Goal: Task Accomplishment & Management: Manage account settings

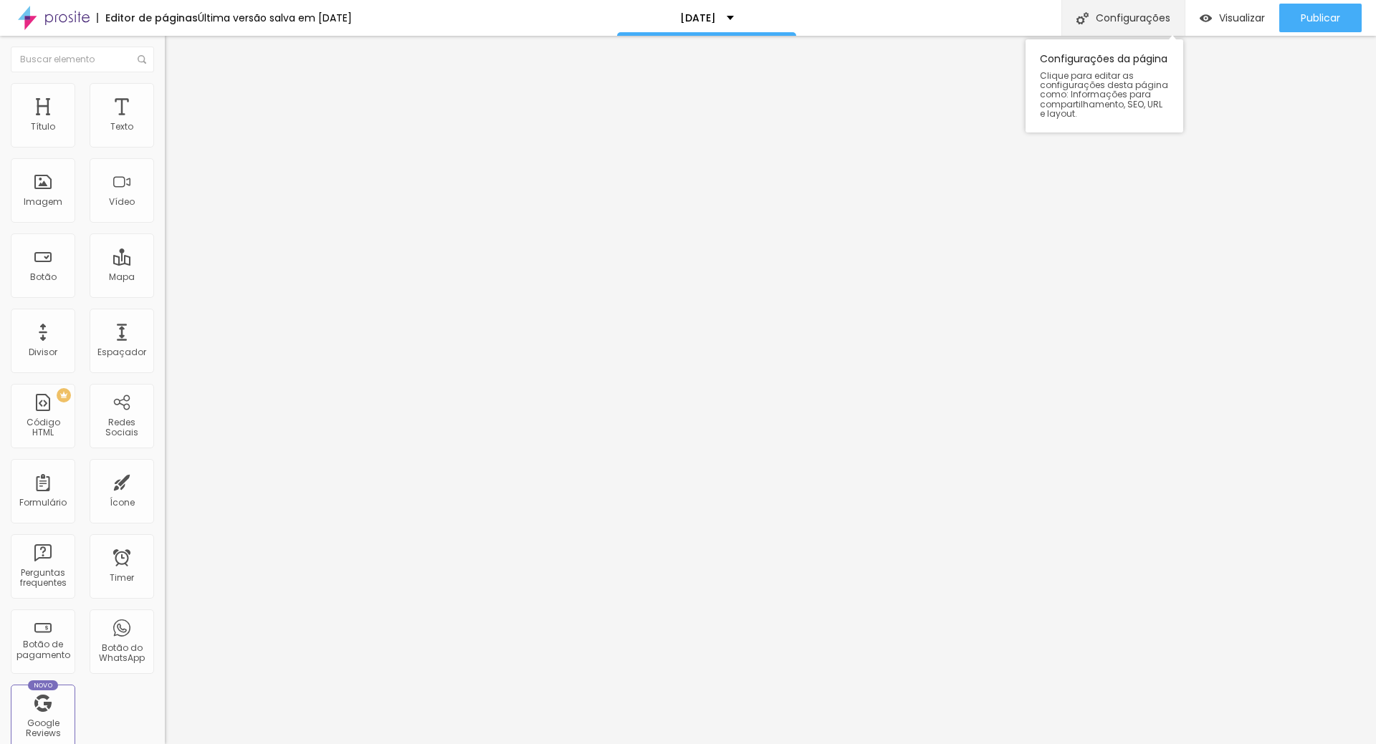
click at [1119, 10] on div "Configurações" at bounding box center [1122, 18] width 123 height 36
drag, startPoint x: 789, startPoint y: 305, endPoint x: 687, endPoint y: 303, distance: 101.8
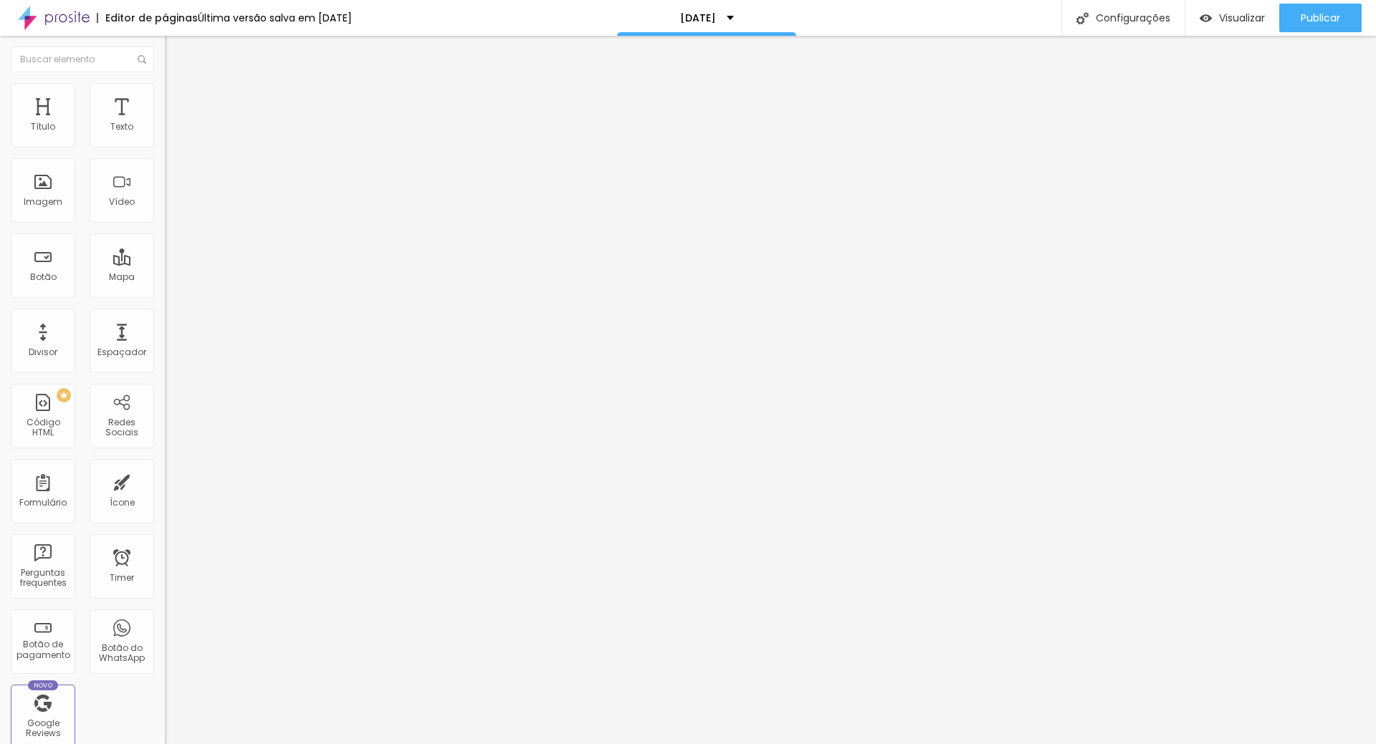
drag, startPoint x: 797, startPoint y: 308, endPoint x: 552, endPoint y: 293, distance: 246.2
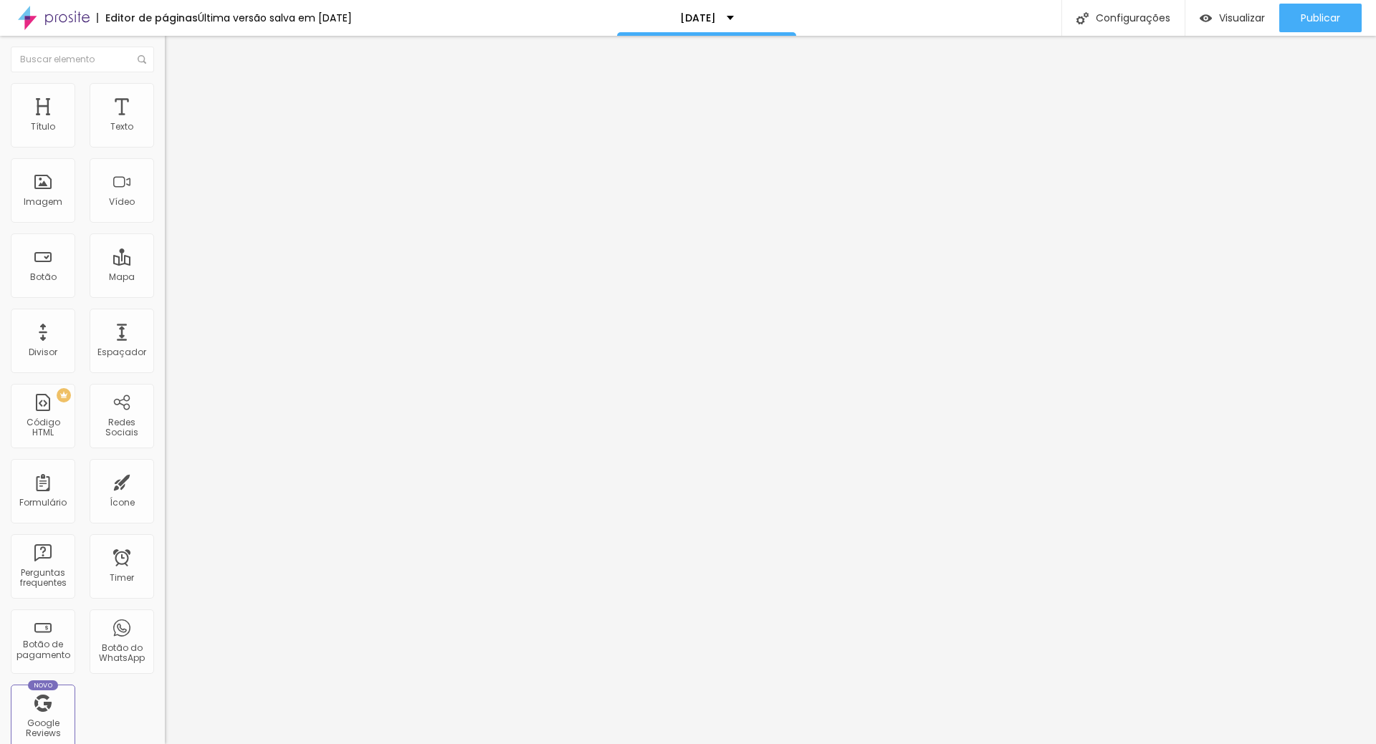
drag, startPoint x: 1248, startPoint y: 682, endPoint x: 1259, endPoint y: 667, distance: 18.9
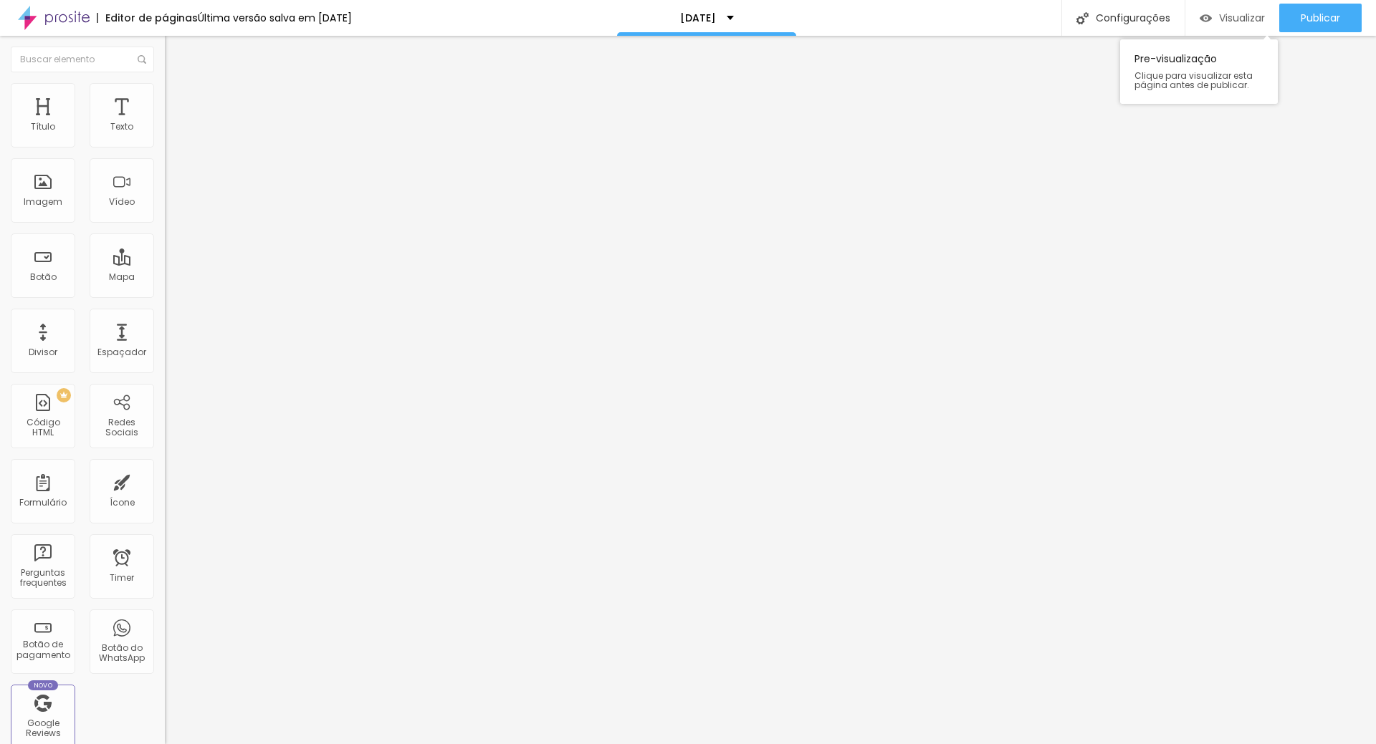
click at [1232, 16] on span "Visualizar" at bounding box center [1242, 17] width 46 height 11
click at [165, 123] on span "Trocar imagem" at bounding box center [204, 117] width 78 height 12
click at [1310, 4] on div "Publicar" at bounding box center [1319, 18] width 39 height 29
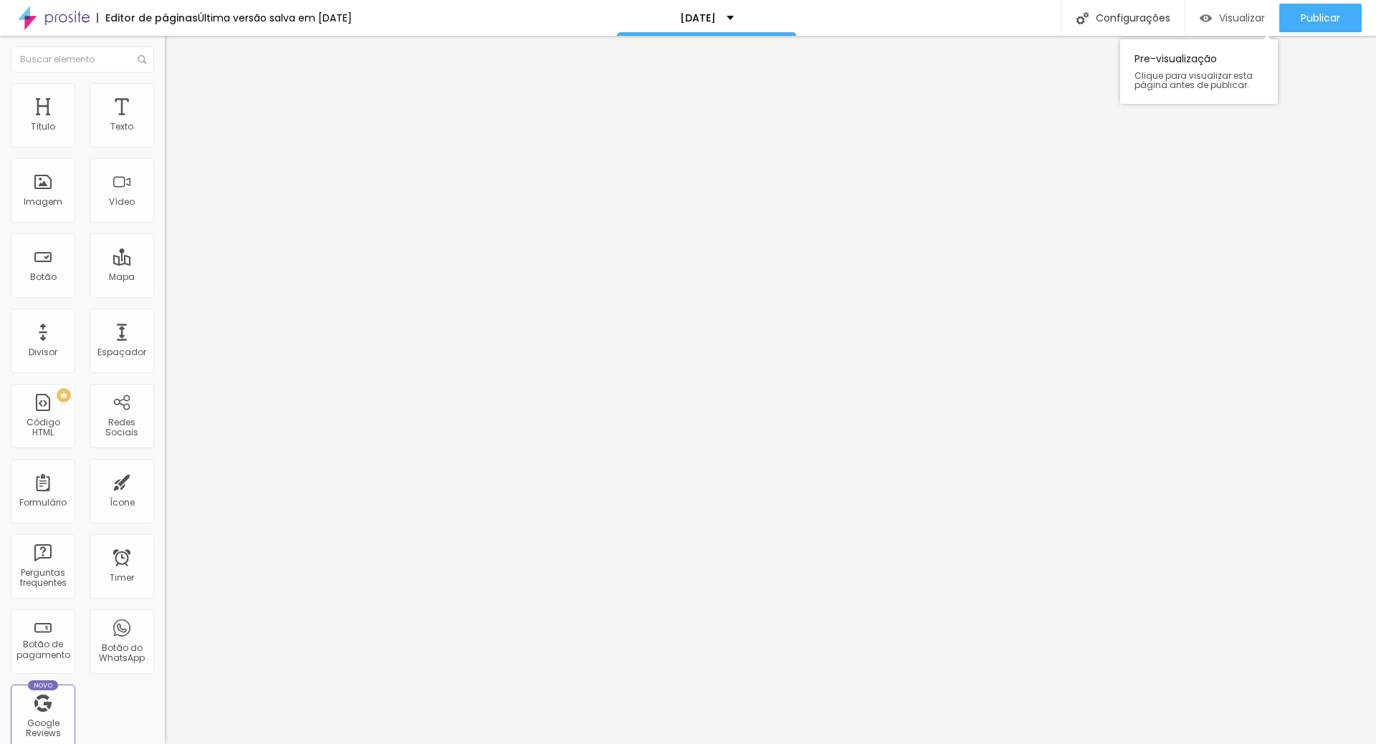
click at [1235, 16] on span "Visualizar" at bounding box center [1242, 17] width 46 height 11
click at [1095, 26] on div "Configurações" at bounding box center [1122, 18] width 123 height 36
drag, startPoint x: 787, startPoint y: 310, endPoint x: 545, endPoint y: 310, distance: 242.2
copy p "[URL][DOMAIN_NAME]"
